Goal: Information Seeking & Learning: Learn about a topic

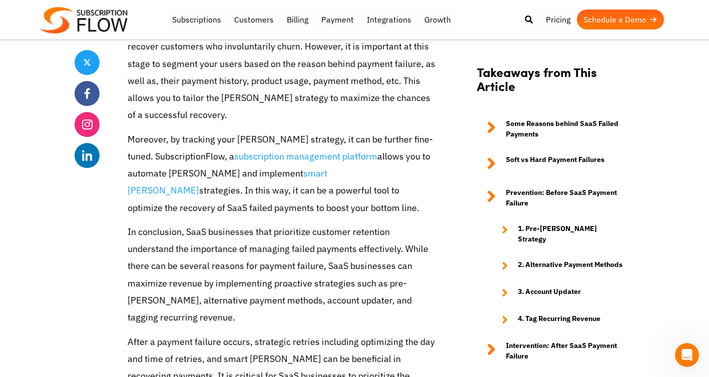
scroll to position [3023, 0]
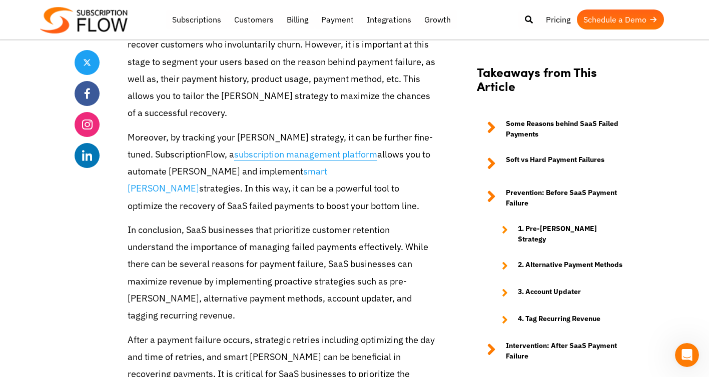
click at [284, 149] on link "subscription management platform" at bounding box center [305, 155] width 143 height 12
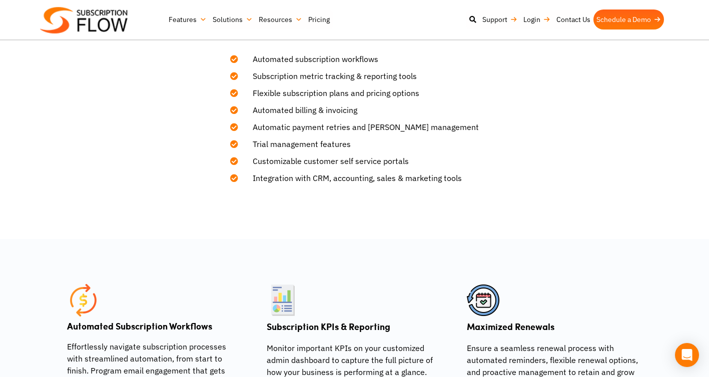
scroll to position [211, 0]
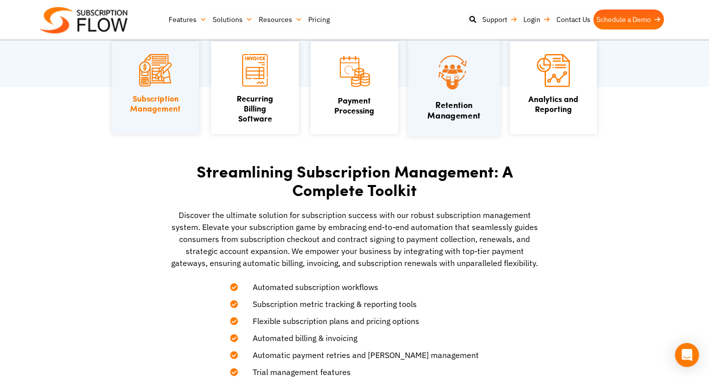
click at [447, 114] on link "Retention Management" at bounding box center [453, 110] width 53 height 23
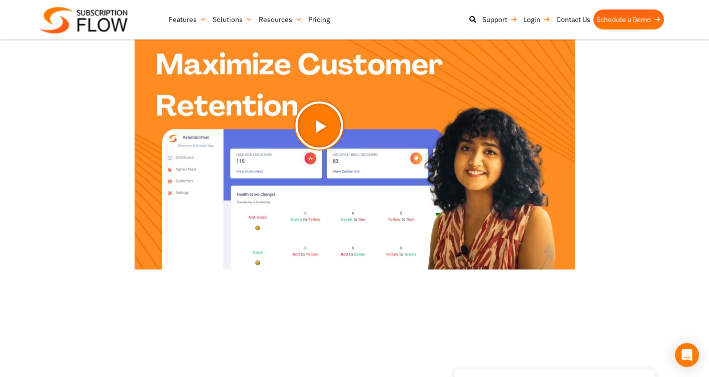
scroll to position [1530, 0]
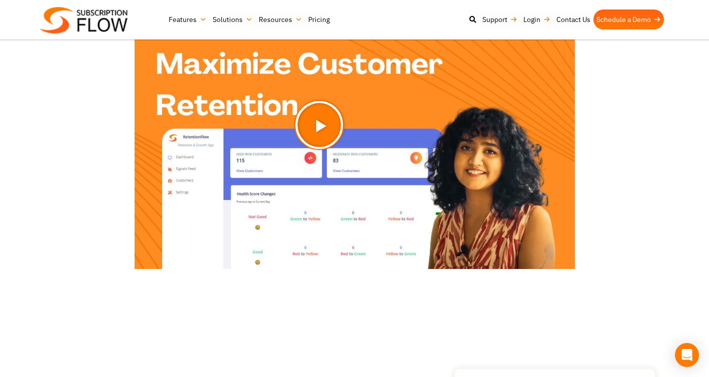
click at [355, 152] on icon "Play Video" at bounding box center [344, 150] width 50 height 50
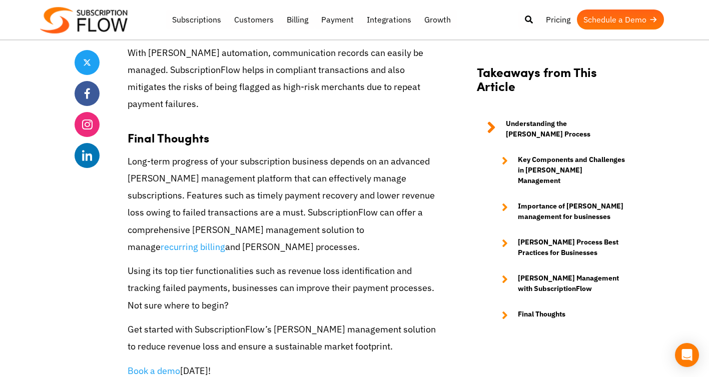
scroll to position [4226, 0]
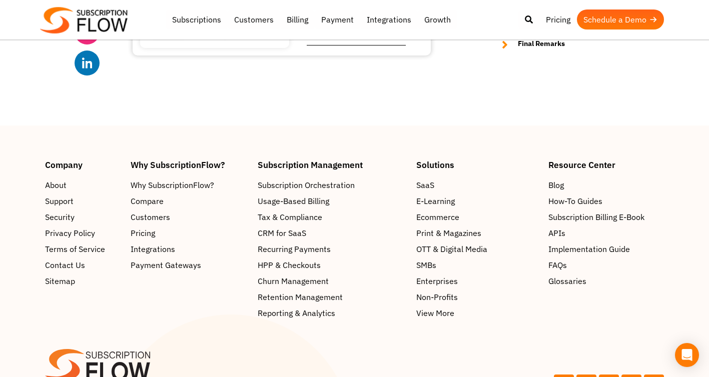
scroll to position [3007, 0]
